Goal: Information Seeking & Learning: Learn about a topic

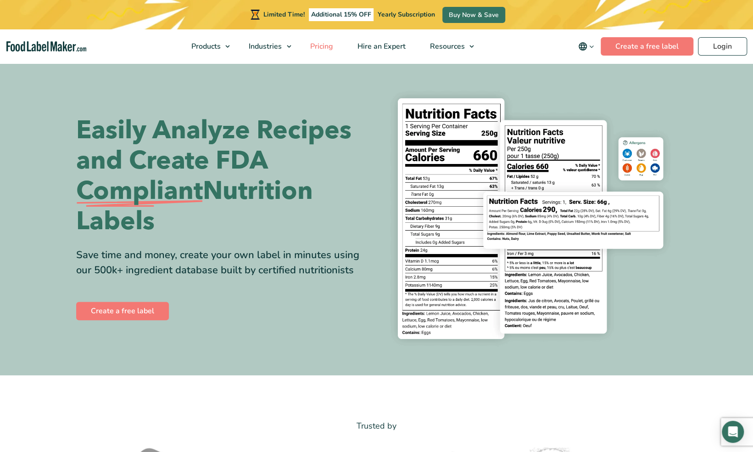
click at [329, 46] on span "Pricing" at bounding box center [320, 46] width 27 height 10
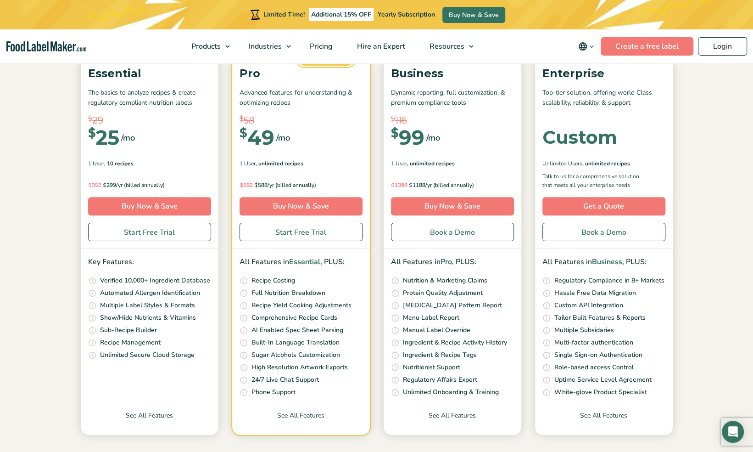
scroll to position [132, 0]
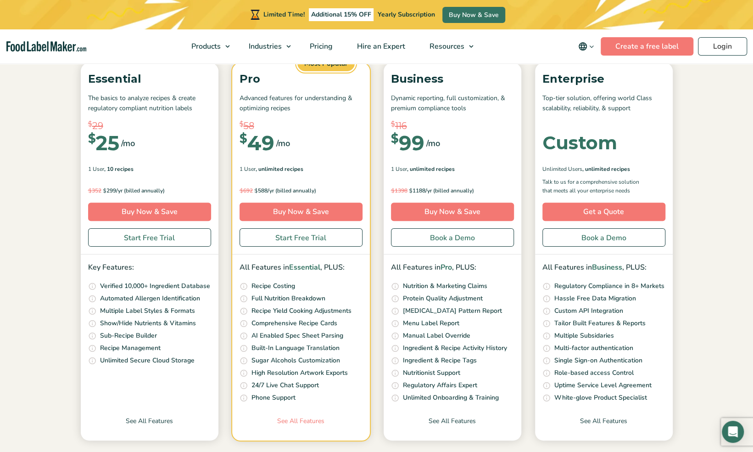
click at [313, 419] on link "See All Features" at bounding box center [301, 428] width 138 height 24
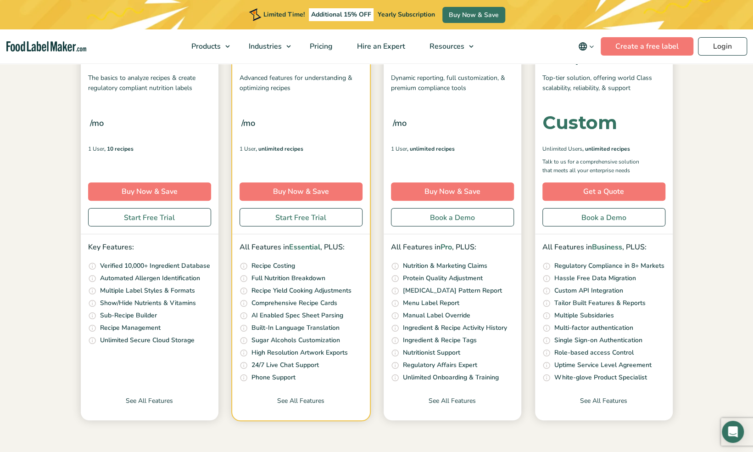
scroll to position [175, 0]
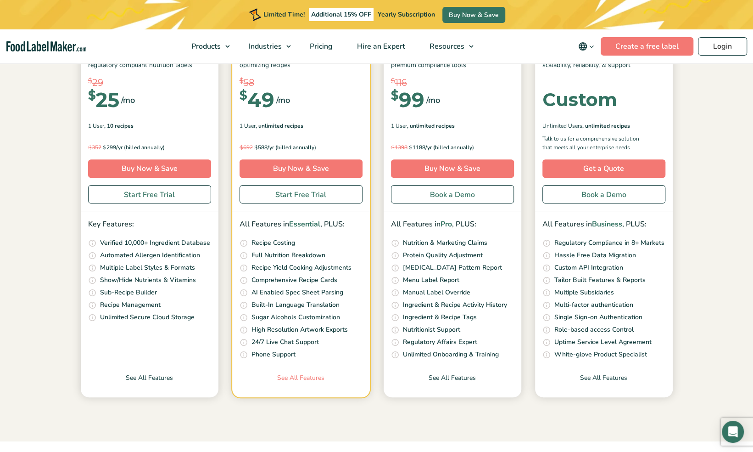
click at [315, 376] on link "See All Features" at bounding box center [301, 385] width 138 height 24
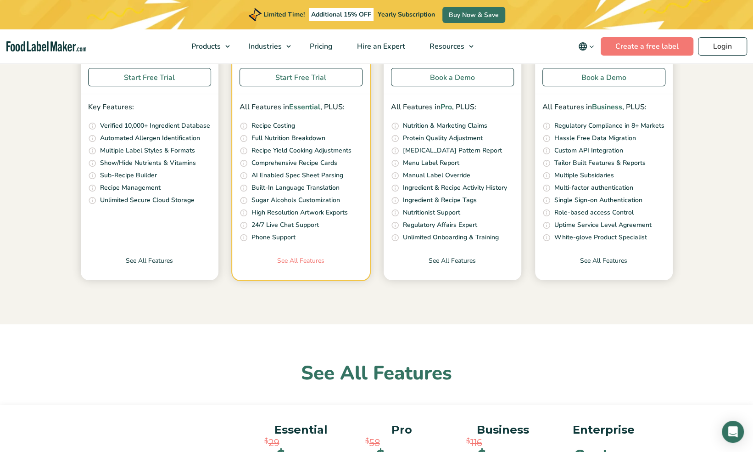
scroll to position [300, 0]
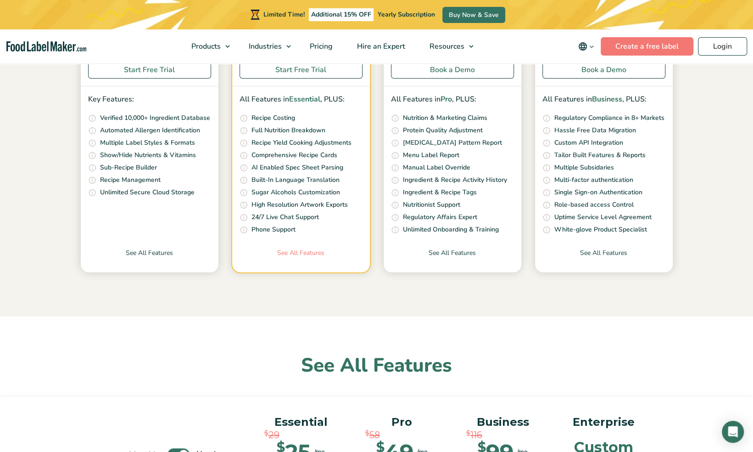
click at [297, 253] on link "See All Features" at bounding box center [301, 260] width 138 height 24
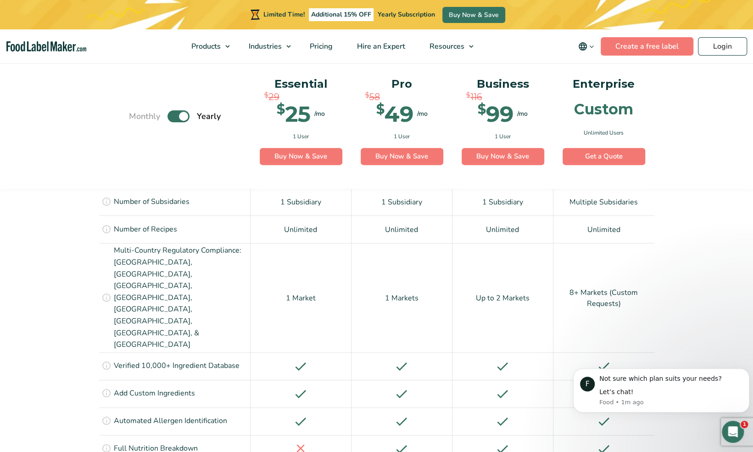
scroll to position [680, 0]
